Goal: Check status

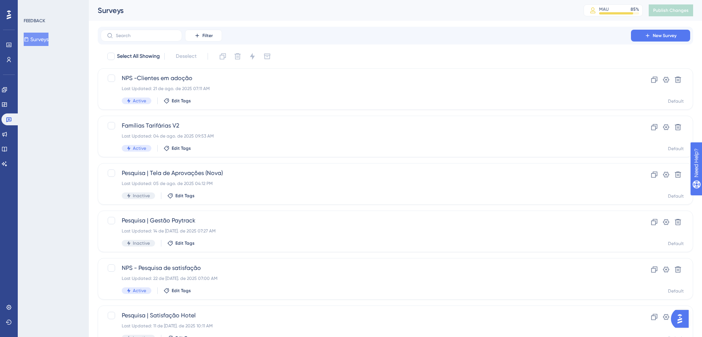
click at [307, 48] on div "Filter New Survey Select All Showing Deselect NPS -Clientes em adoção Last Upda…" at bounding box center [396, 289] width 596 height 524
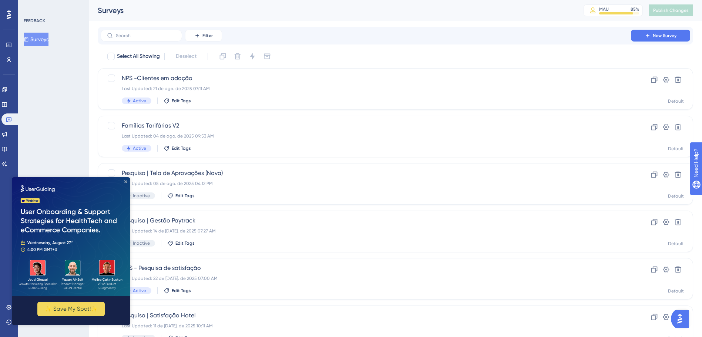
click at [127, 183] on icon "Close Preview" at bounding box center [125, 181] width 3 height 3
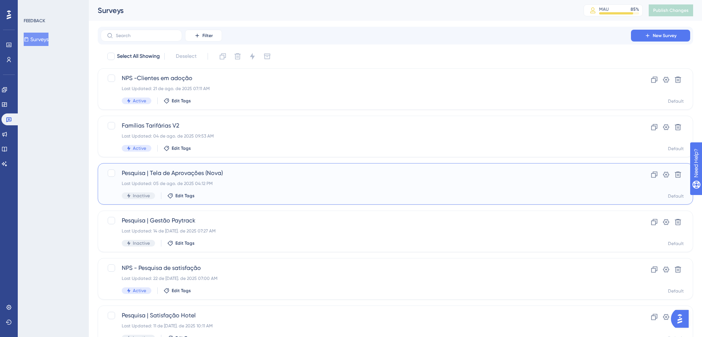
click at [216, 183] on div "Last Updated: 05 de ago. de 2025 04:12 PM" at bounding box center [366, 183] width 488 height 6
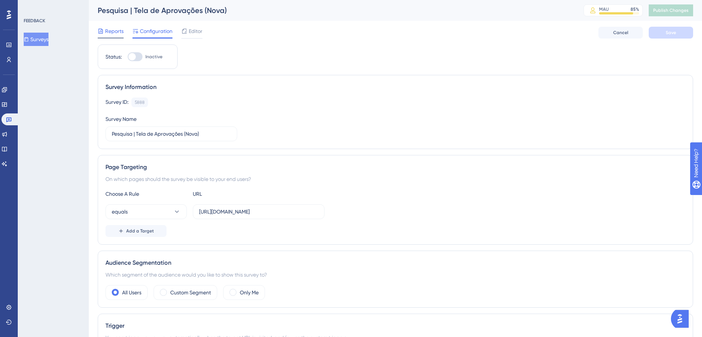
click at [118, 31] on span "Reports" at bounding box center [114, 31] width 19 height 9
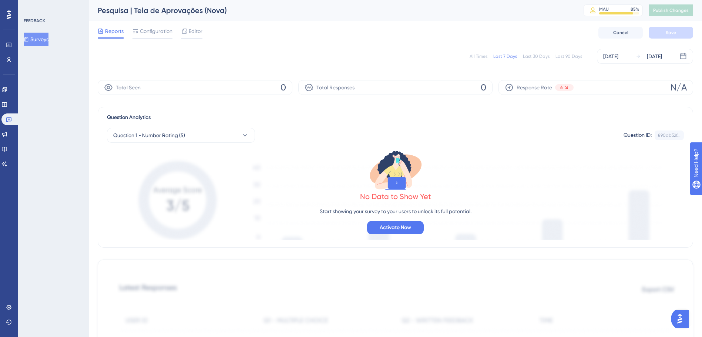
click at [480, 55] on div "All Times" at bounding box center [479, 56] width 18 height 6
